Goal: Information Seeking & Learning: Check status

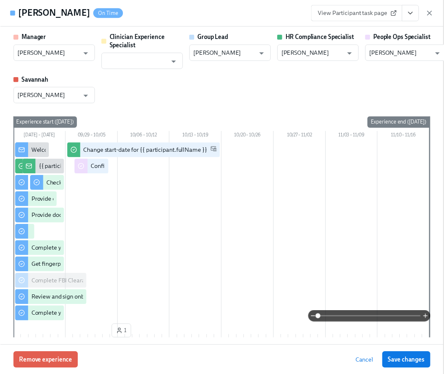
scroll to position [0, 10960]
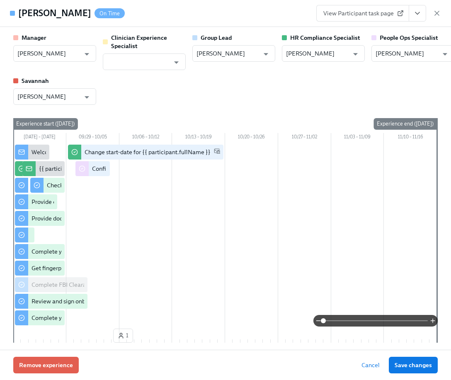
click at [418, 11] on icon "View task page" at bounding box center [417, 13] width 8 height 8
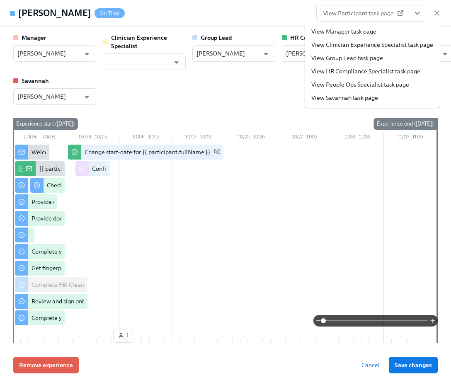
click at [385, 87] on link "View People Ops Specialist task page" at bounding box center [360, 84] width 98 height 8
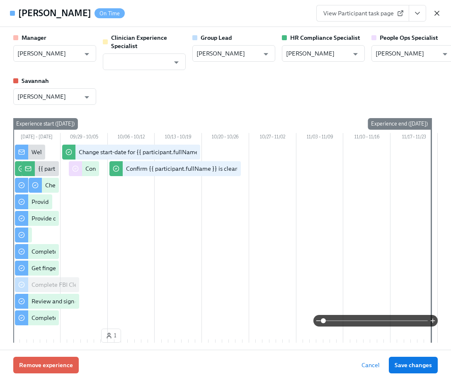
click at [436, 10] on icon "button" at bounding box center [436, 13] width 8 height 8
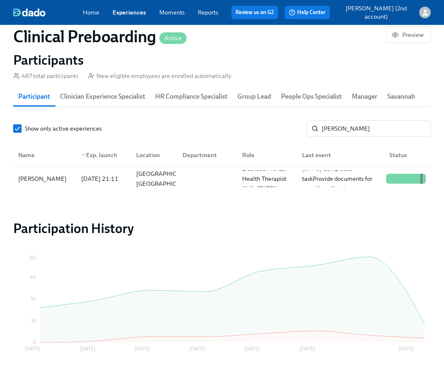
scroll to position [0, 10954]
click at [133, 12] on link "Experiences" at bounding box center [130, 12] width 34 height 7
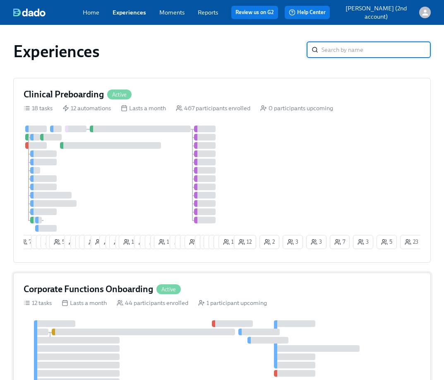
click at [179, 328] on div at bounding box center [211, 360] width 374 height 81
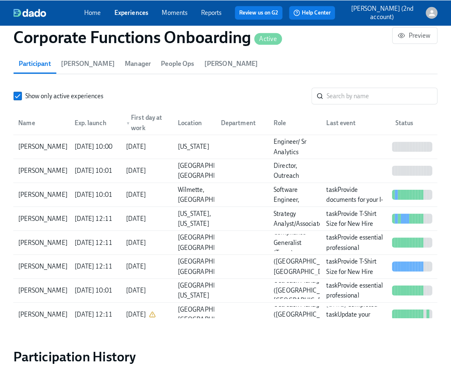
scroll to position [782, 0]
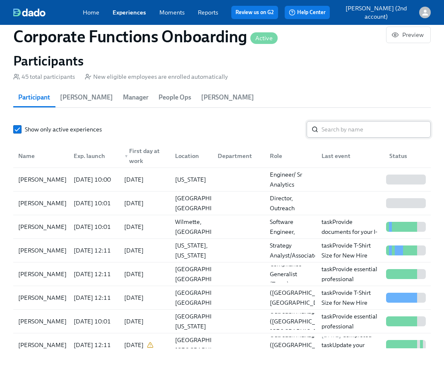
click at [346, 126] on input "search" at bounding box center [376, 129] width 109 height 17
paste input "[PERSON_NAME]"
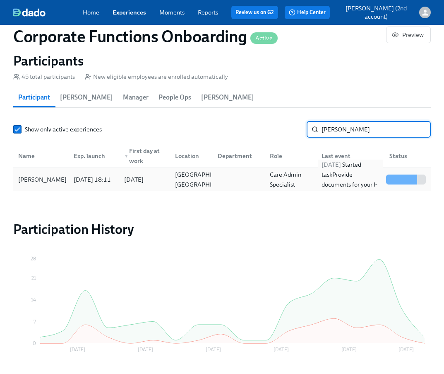
type input "[PERSON_NAME]"
click at [348, 179] on div "[DATE] Started task Provide documents for your I-9 verification" at bounding box center [350, 179] width 65 height 40
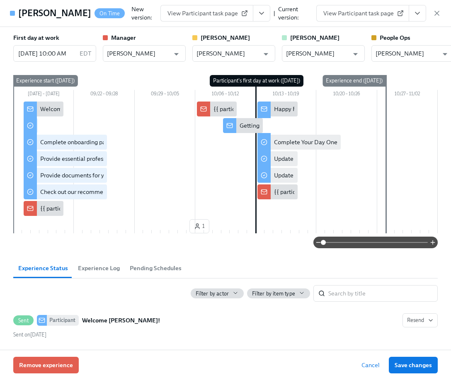
click at [416, 17] on icon "View task page" at bounding box center [417, 13] width 8 height 8
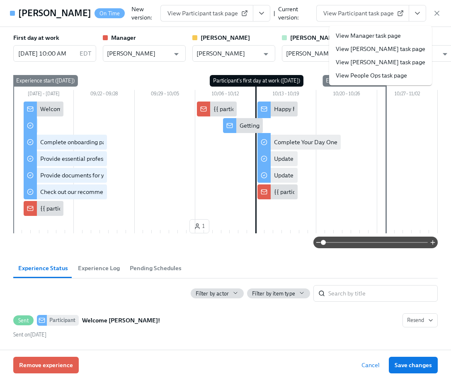
click at [367, 76] on link "View People Ops task page" at bounding box center [370, 75] width 71 height 8
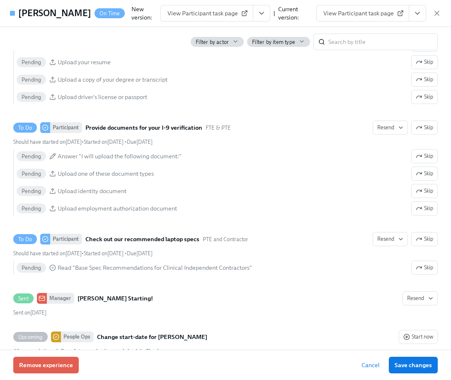
scroll to position [465, 0]
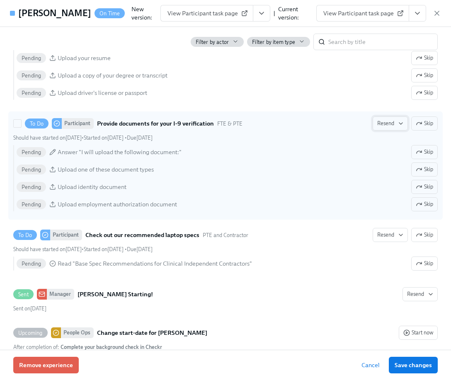
click at [397, 127] on icon "button" at bounding box center [400, 123] width 7 height 7
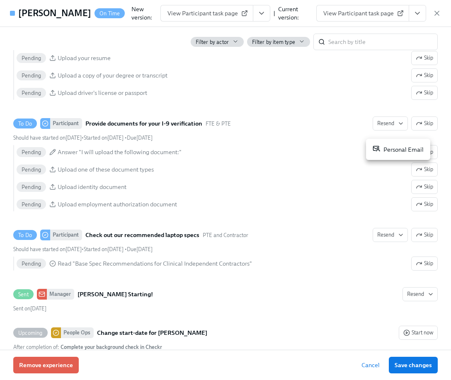
click at [385, 152] on div "Personal Email" at bounding box center [397, 150] width 51 height 10
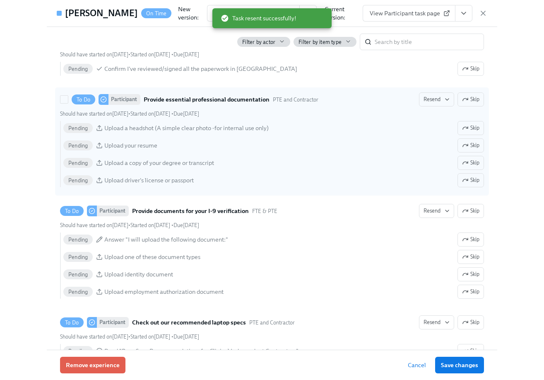
scroll to position [376, 0]
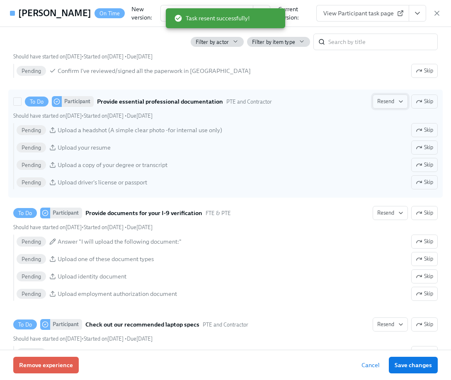
click at [377, 106] on span "Resend" at bounding box center [390, 101] width 26 height 8
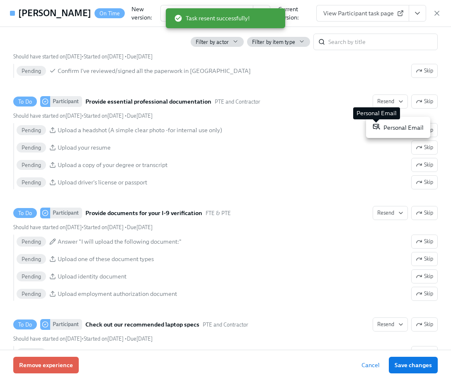
click at [379, 131] on span at bounding box center [375, 128] width 7 height 10
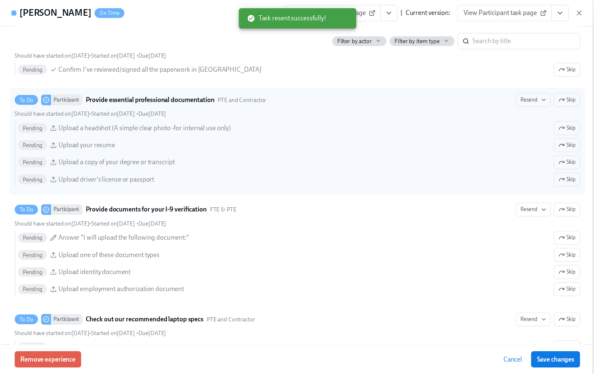
scroll to position [0, 4921]
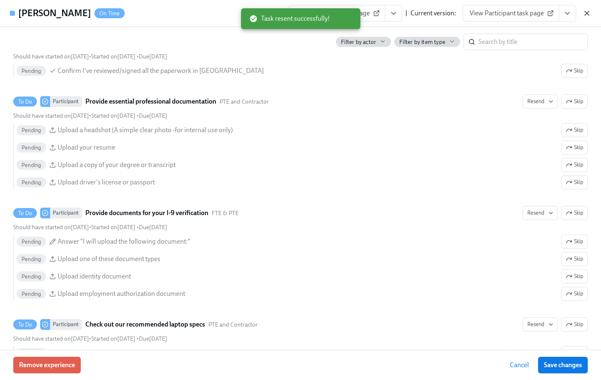
click at [450, 12] on icon "button" at bounding box center [587, 13] width 4 height 4
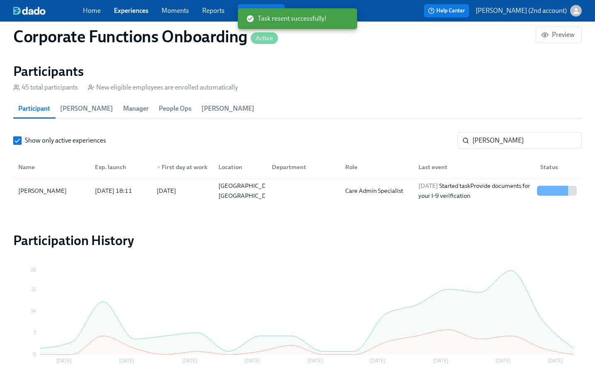
scroll to position [0, 4915]
click at [145, 7] on link "Experiences" at bounding box center [131, 11] width 34 height 8
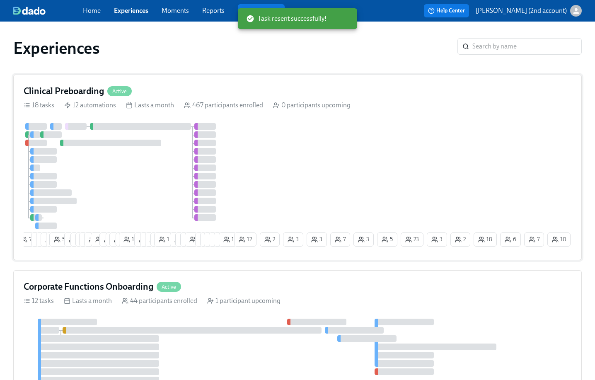
click at [157, 181] on div at bounding box center [128, 176] width 209 height 106
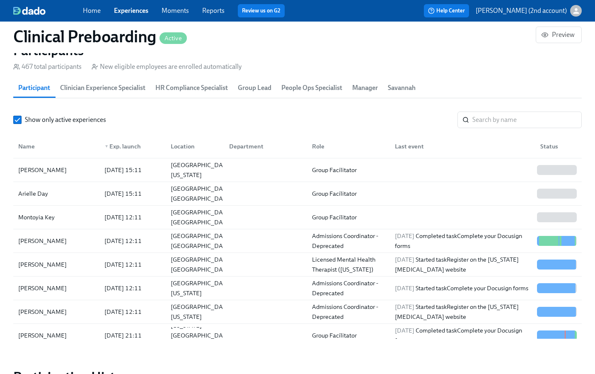
scroll to position [0, 10203]
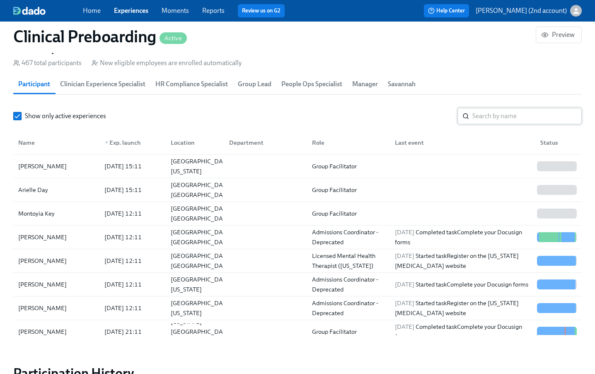
click at [450, 115] on input "search" at bounding box center [526, 116] width 109 height 17
paste input "[PERSON_NAME]"
type input "[PERSON_NAME]"
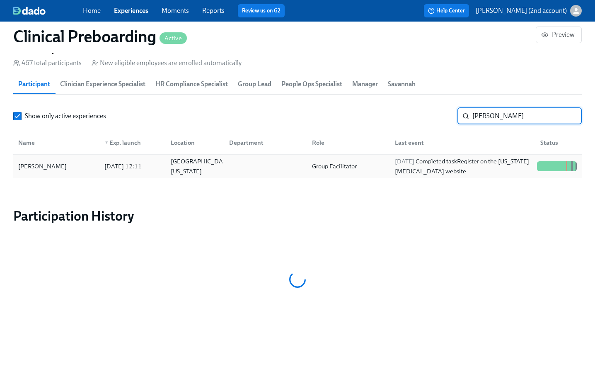
click at [450, 164] on div "[DATE] Completed task Register on the [US_STATE] [MEDICAL_DATA] website" at bounding box center [462, 166] width 142 height 20
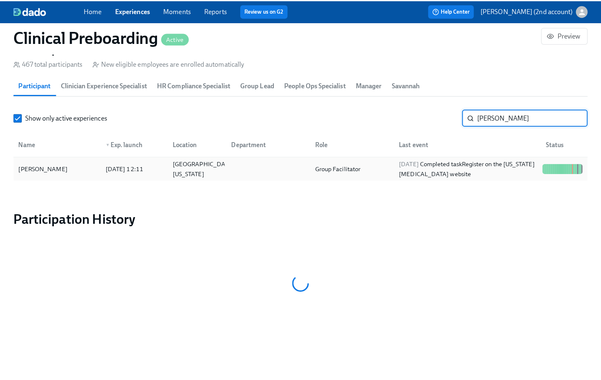
scroll to position [898, 0]
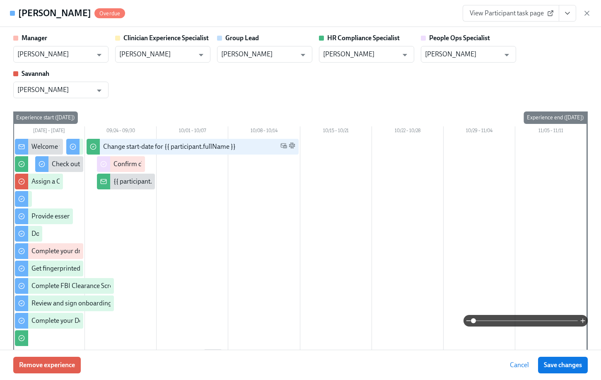
click at [450, 14] on icon "View task page" at bounding box center [567, 13] width 8 height 8
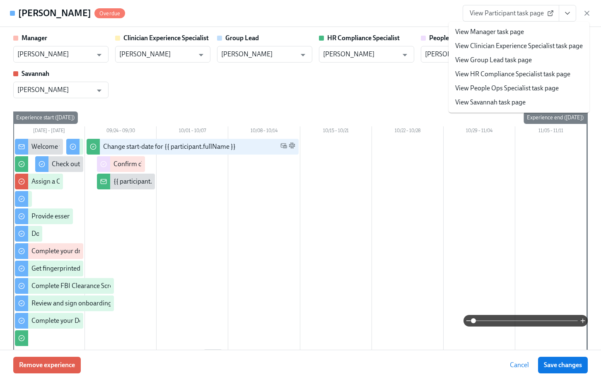
click at [450, 93] on li "View People Ops Specialist task page" at bounding box center [518, 88] width 141 height 14
click at [450, 92] on link "View People Ops Specialist task page" at bounding box center [507, 88] width 104 height 9
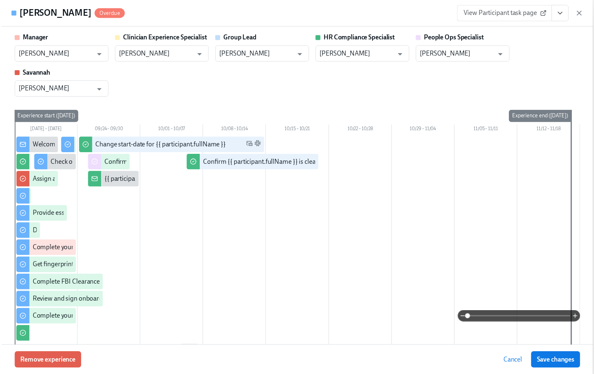
scroll to position [0, 10810]
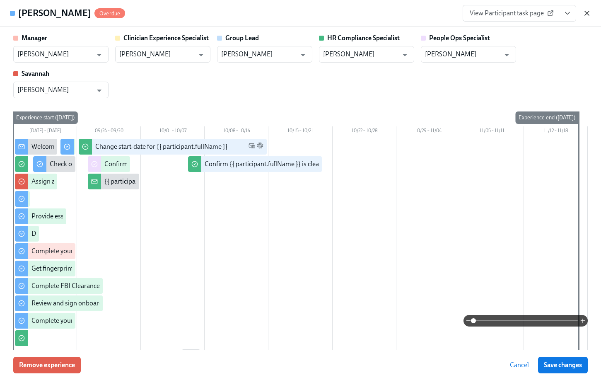
click at [450, 14] on icon "button" at bounding box center [587, 13] width 8 height 8
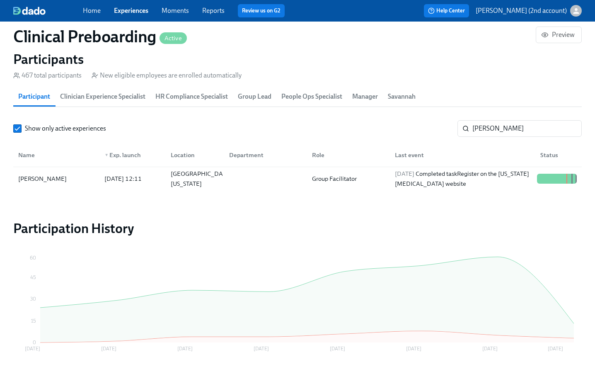
scroll to position [0, 10803]
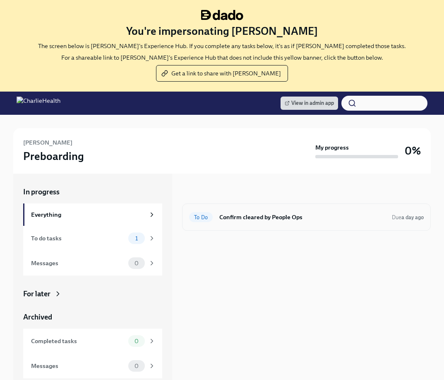
click at [231, 219] on h6 "Confirm cleared by People Ops" at bounding box center [302, 216] width 166 height 9
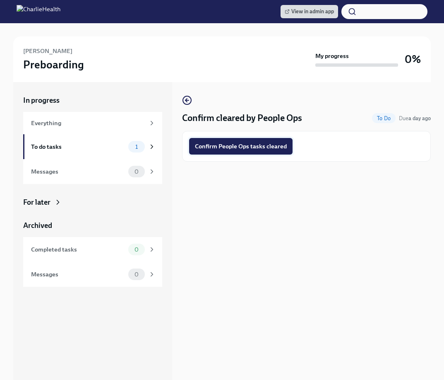
click at [222, 148] on span "Confirm People Ops tasks cleared" at bounding box center [241, 146] width 92 height 8
